Goal: Information Seeking & Learning: Learn about a topic

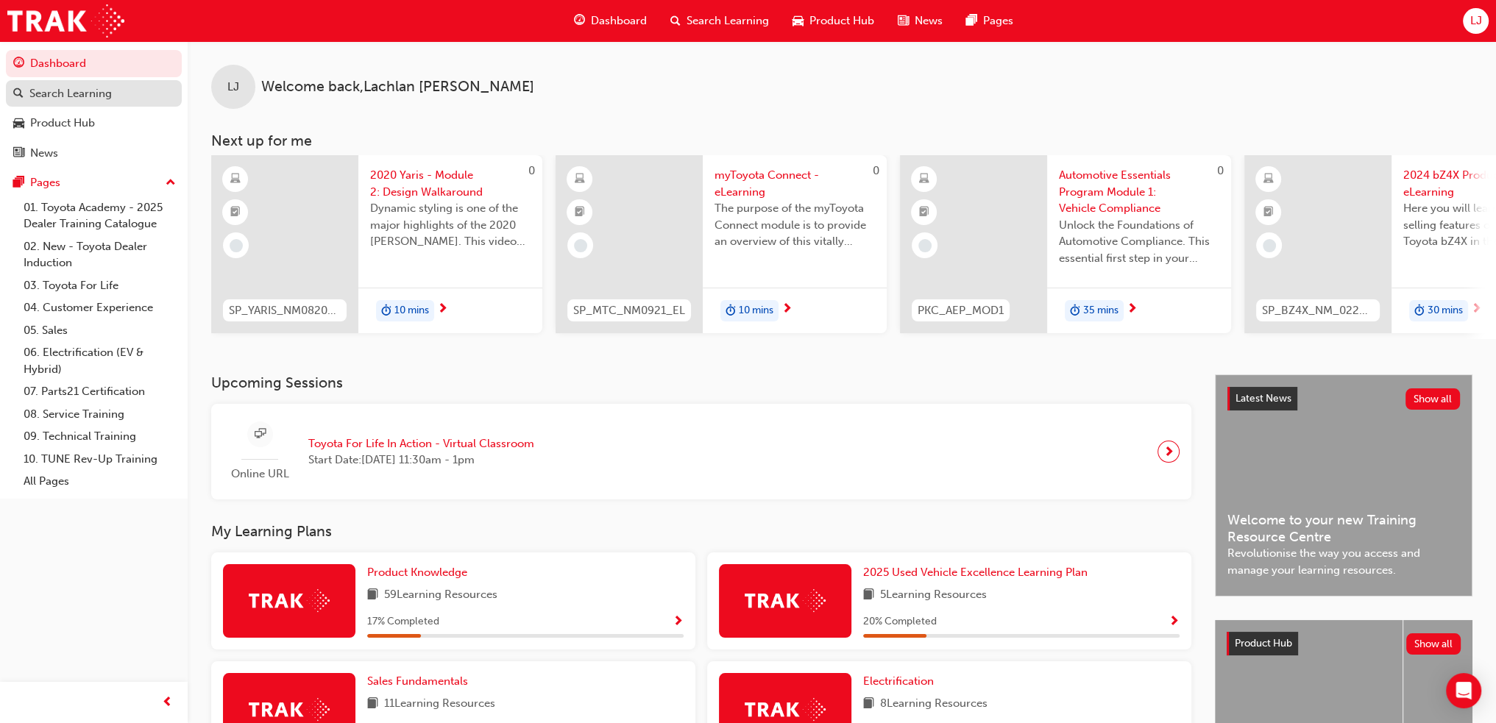
click at [91, 89] on div "Search Learning" at bounding box center [70, 93] width 82 height 17
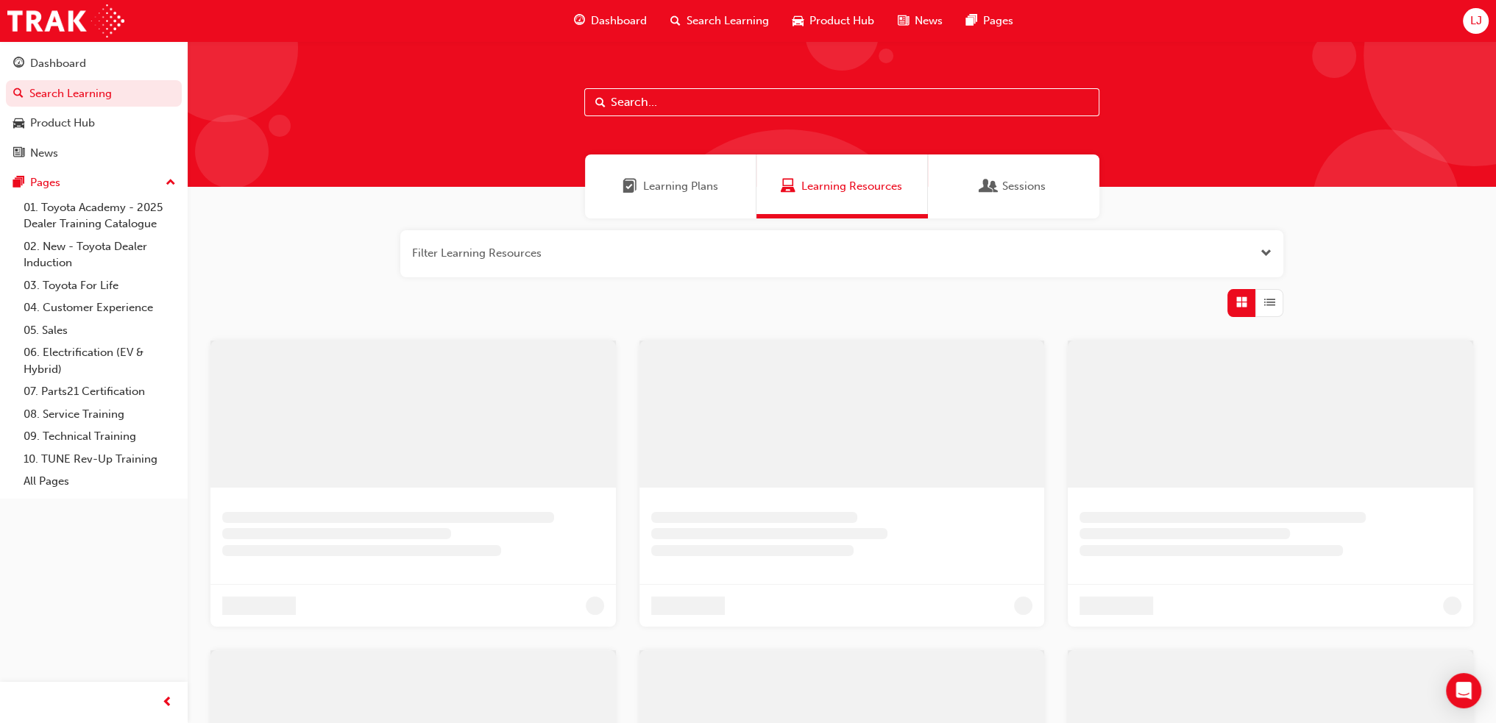
click at [690, 101] on input "text" at bounding box center [841, 102] width 515 height 28
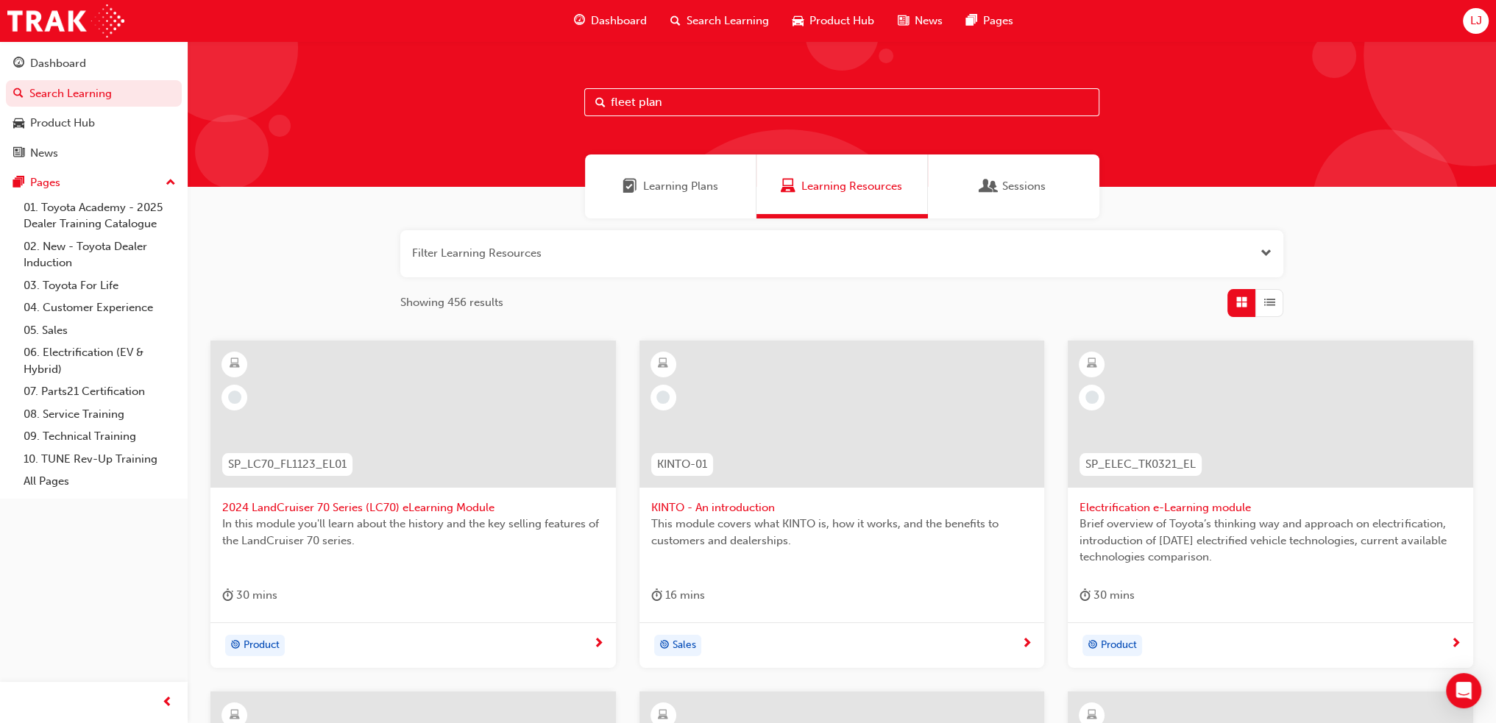
type input "fleet plan"
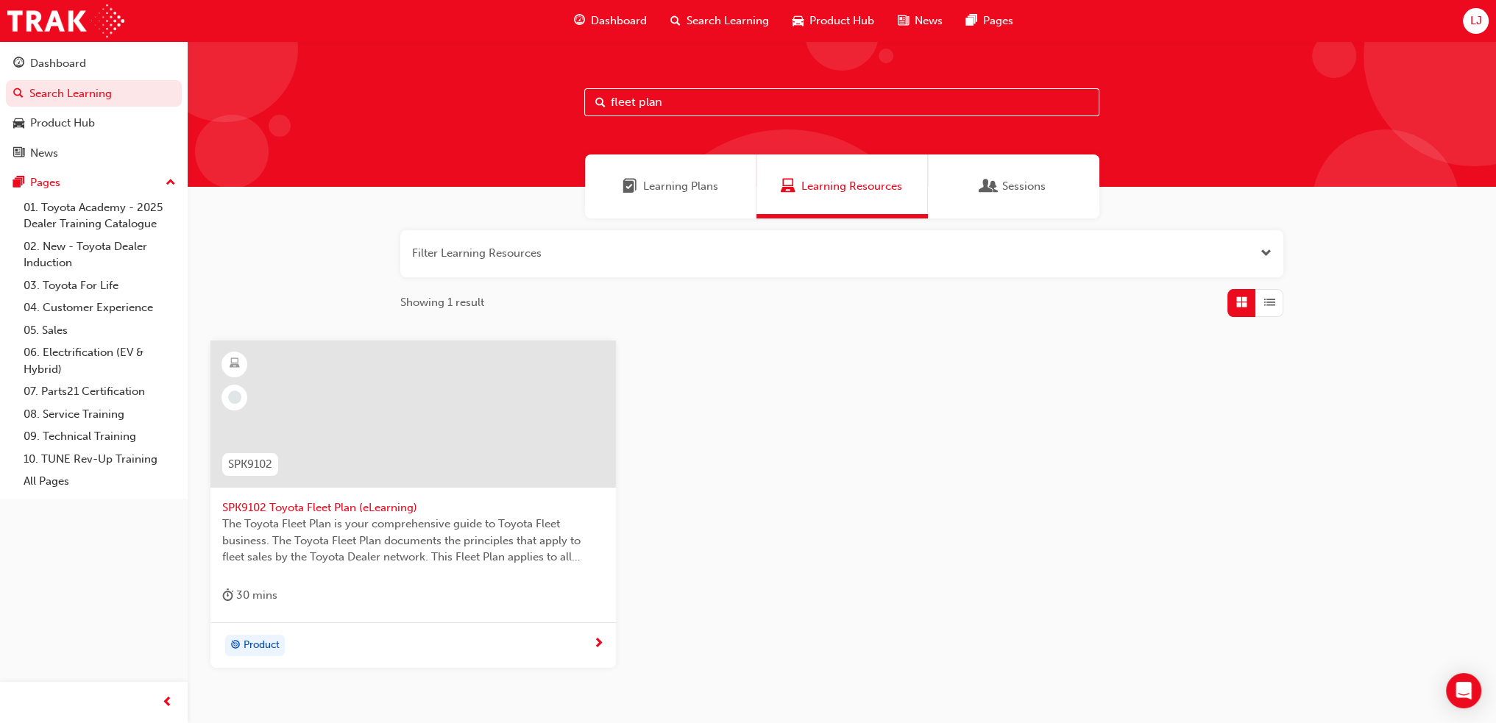
click at [507, 497] on div at bounding box center [413, 425] width 382 height 147
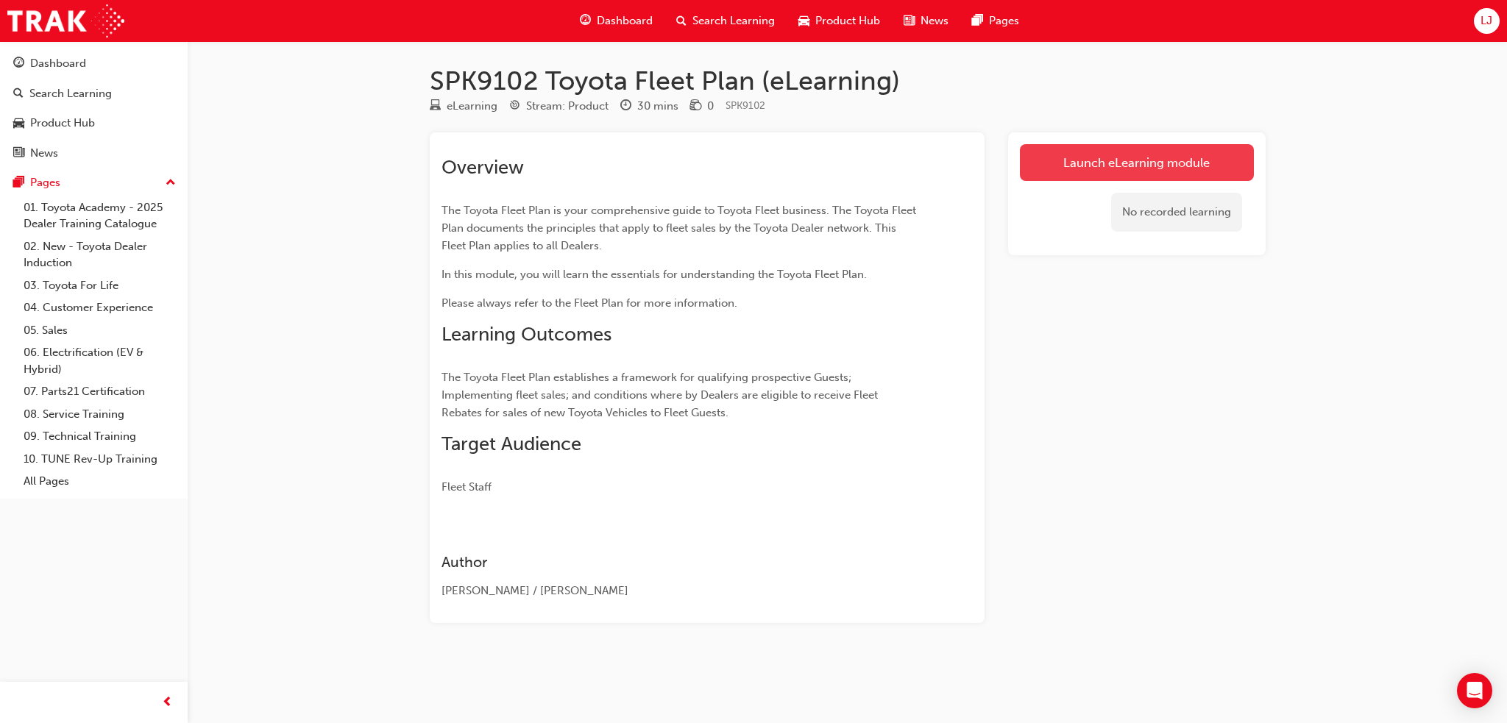
click at [1117, 152] on link "Launch eLearning module" at bounding box center [1137, 162] width 234 height 37
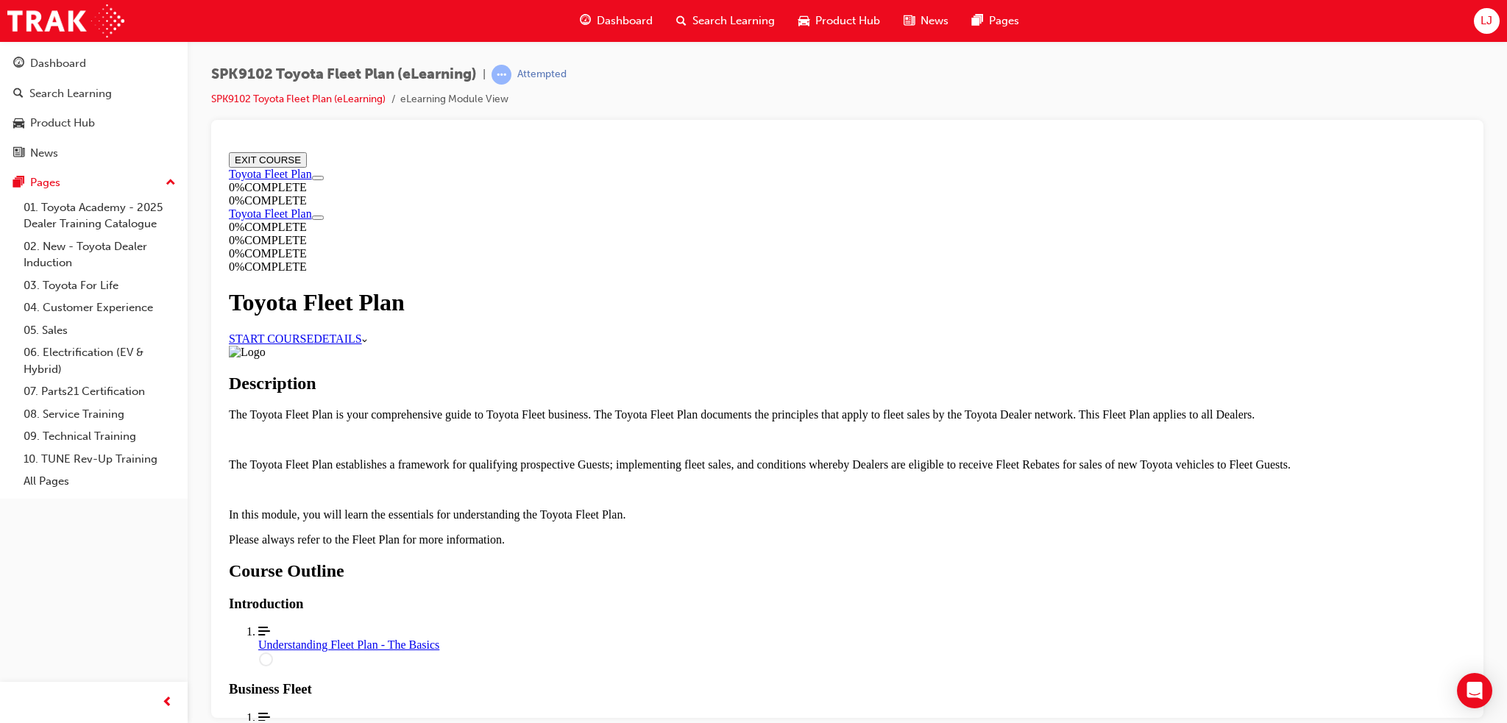
click at [313, 332] on link "START COURSE" at bounding box center [271, 338] width 85 height 13
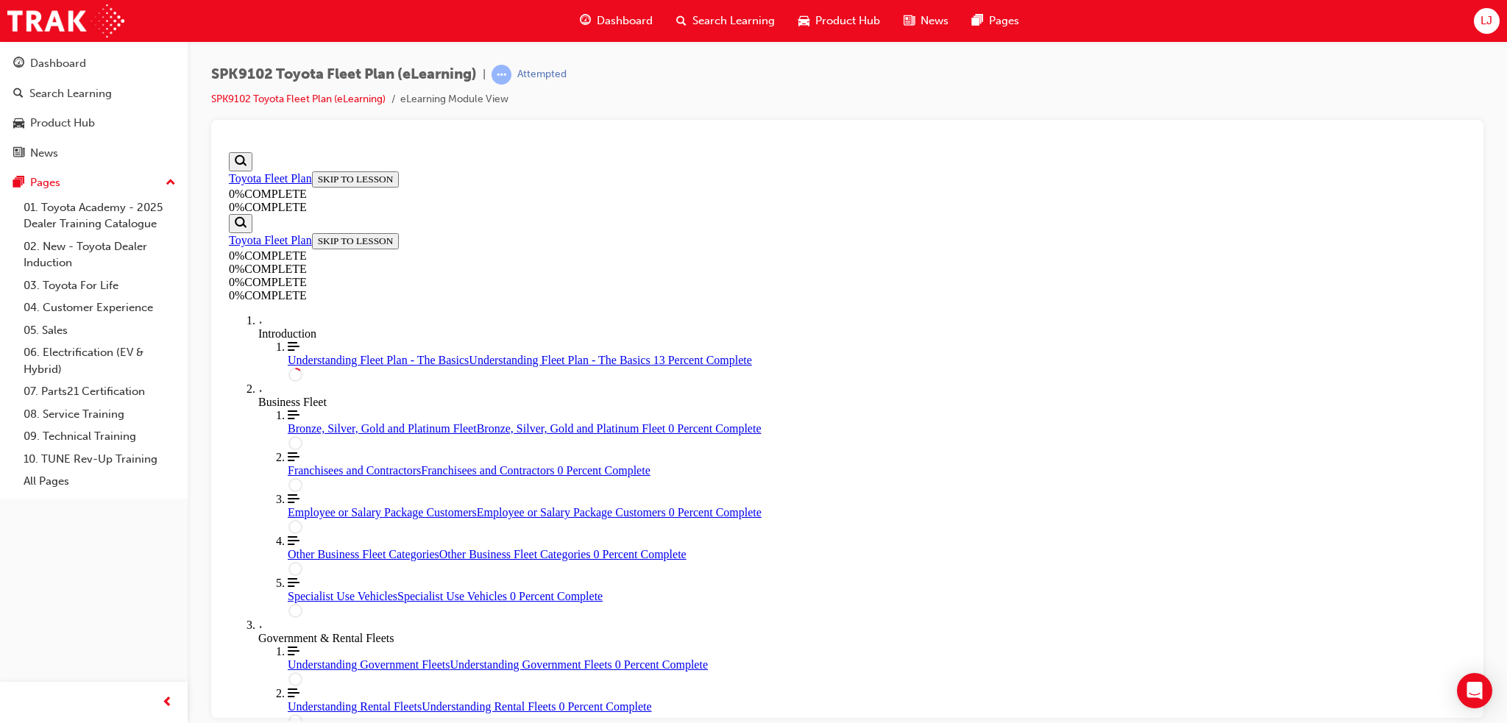
scroll to position [272, 0]
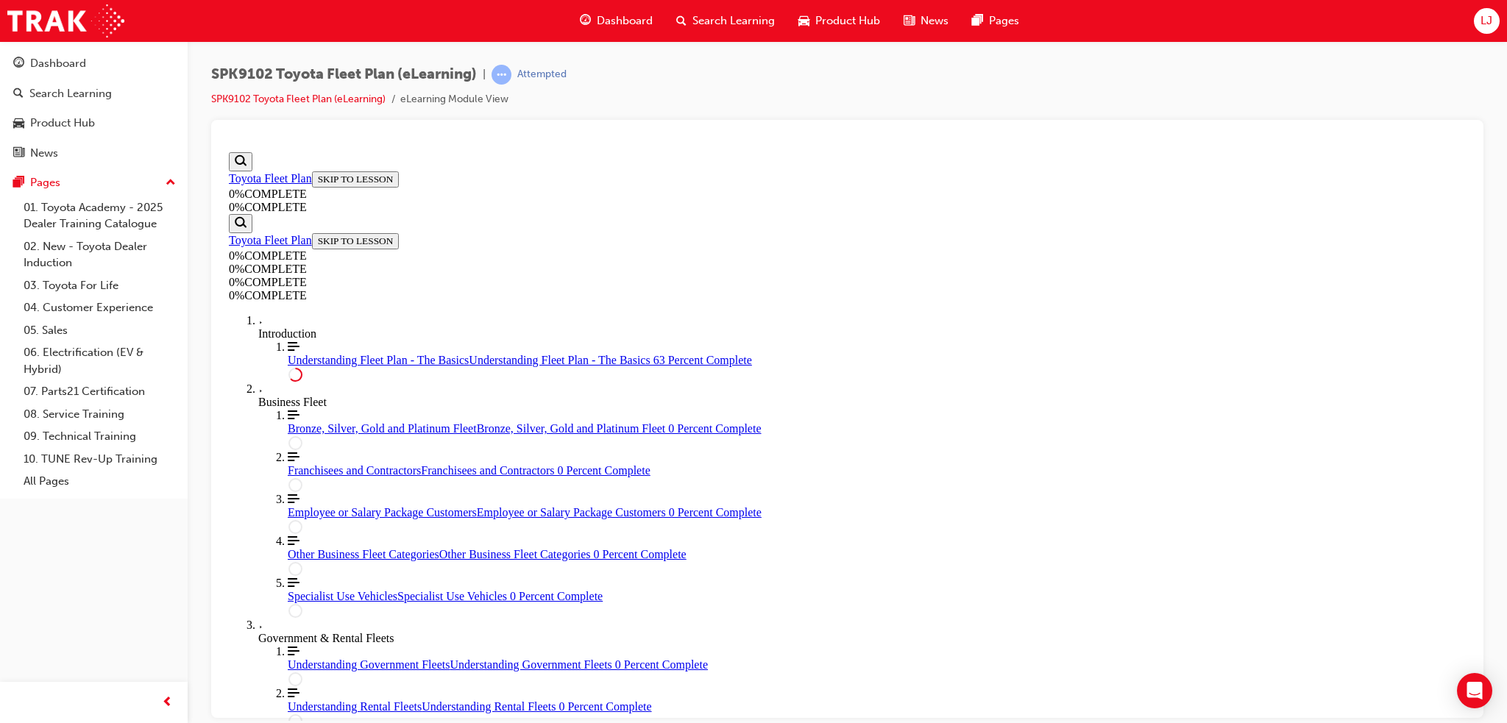
scroll to position [2553, 0]
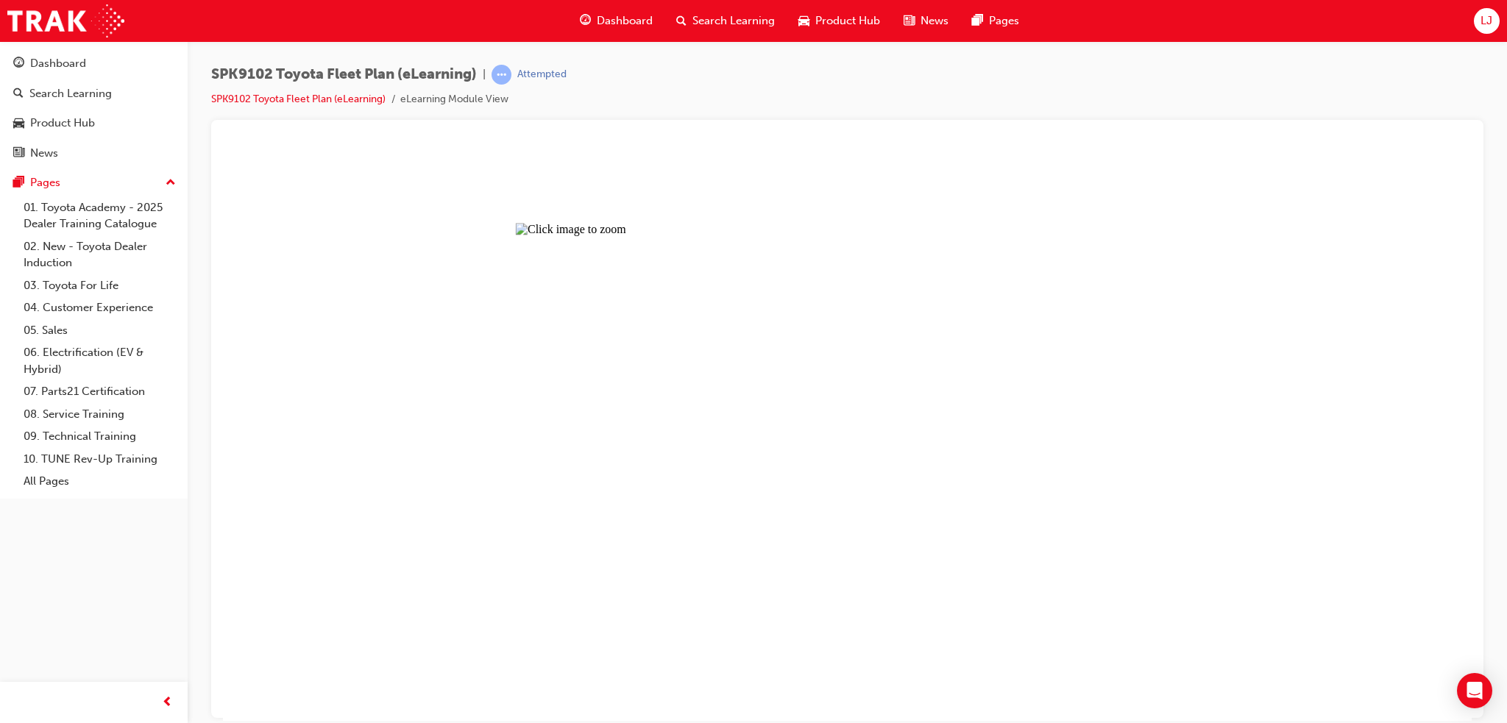
click at [990, 277] on button "Unzoom image" at bounding box center [847, 433] width 1249 height 575
